Goal: Task Accomplishment & Management: Use online tool/utility

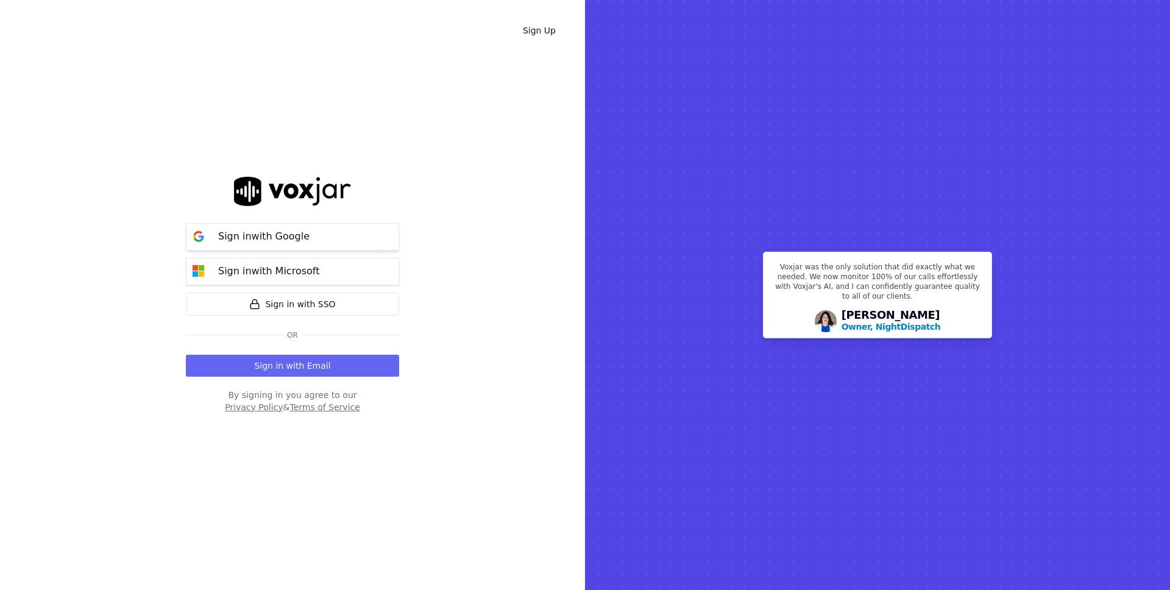
click at [330, 236] on button "Sign in with Google" at bounding box center [292, 236] width 213 height 27
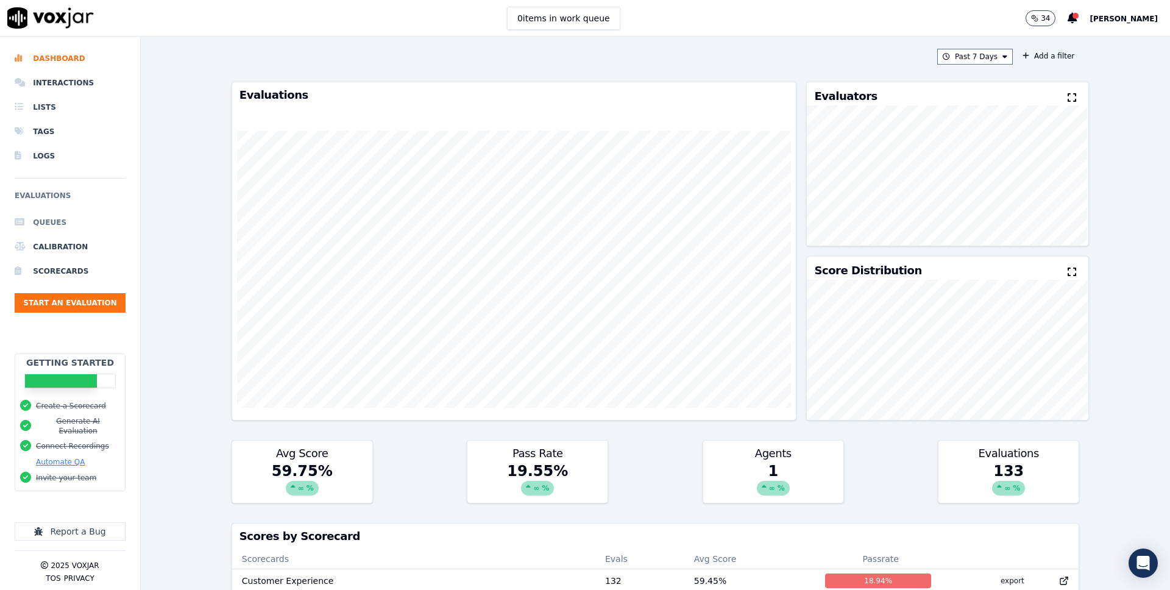
click at [59, 227] on li "Queues" at bounding box center [70, 222] width 111 height 24
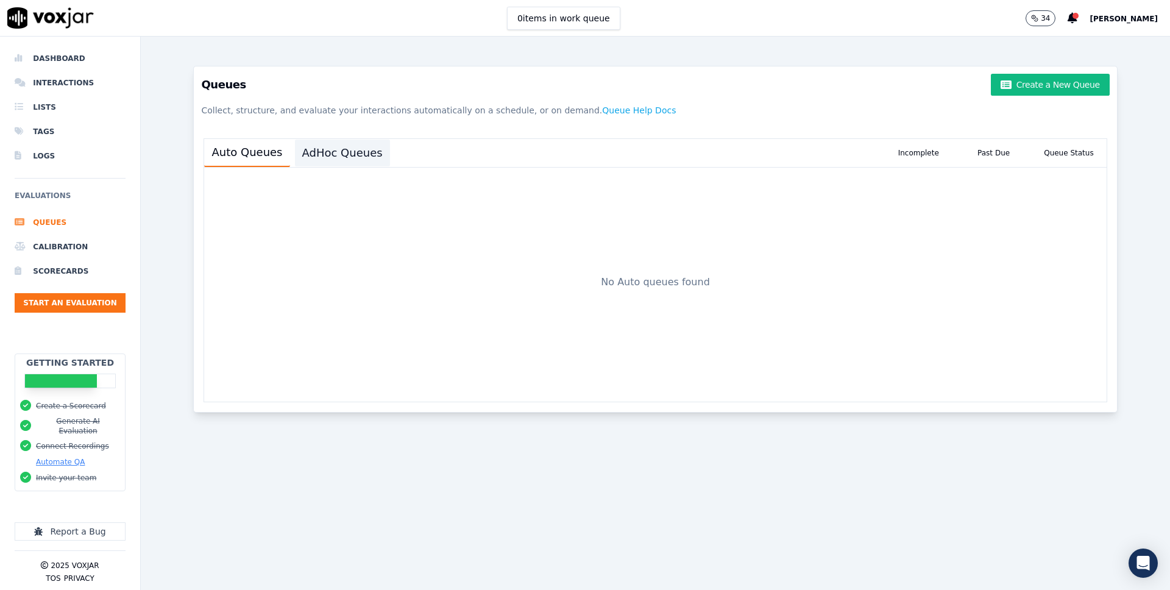
click at [370, 153] on button "AdHoc Queues" at bounding box center [342, 153] width 95 height 27
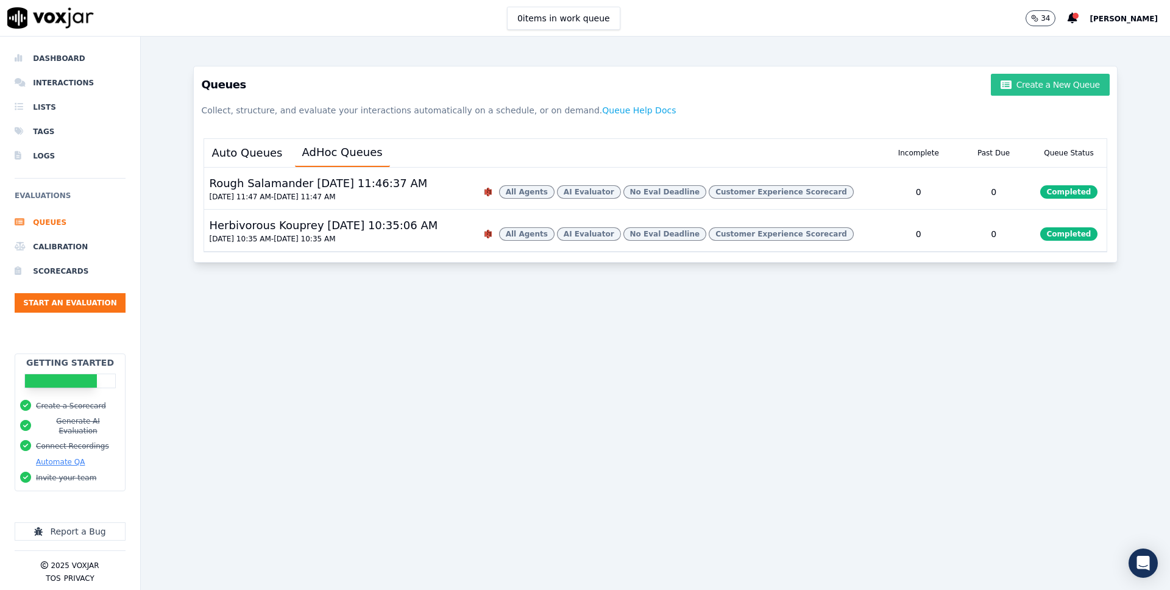
click at [1049, 87] on button "Create a New Queue" at bounding box center [1050, 85] width 118 height 22
